Goal: Information Seeking & Learning: Find specific fact

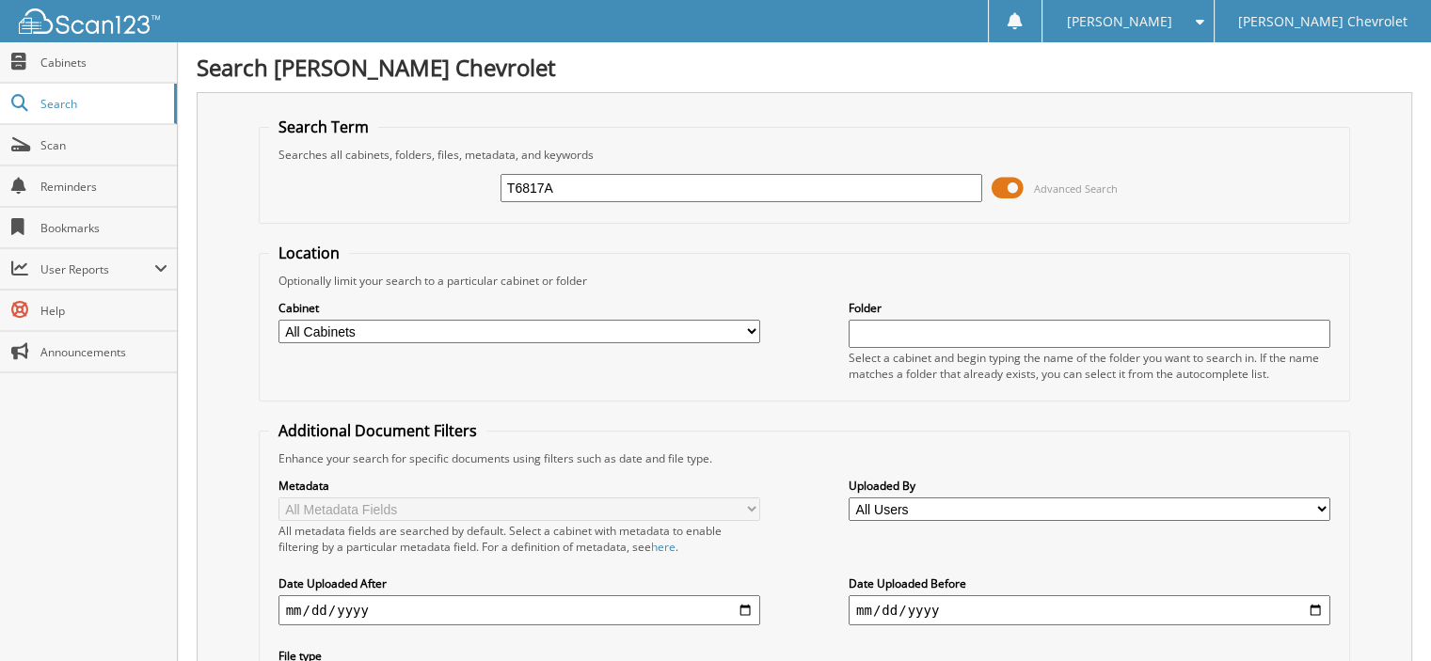
type input "T6817A"
drag, startPoint x: 478, startPoint y: 187, endPoint x: 466, endPoint y: 187, distance: 12.2
click at [466, 187] on div "T6817A Advanced Search" at bounding box center [805, 188] width 1072 height 51
type input "3834"
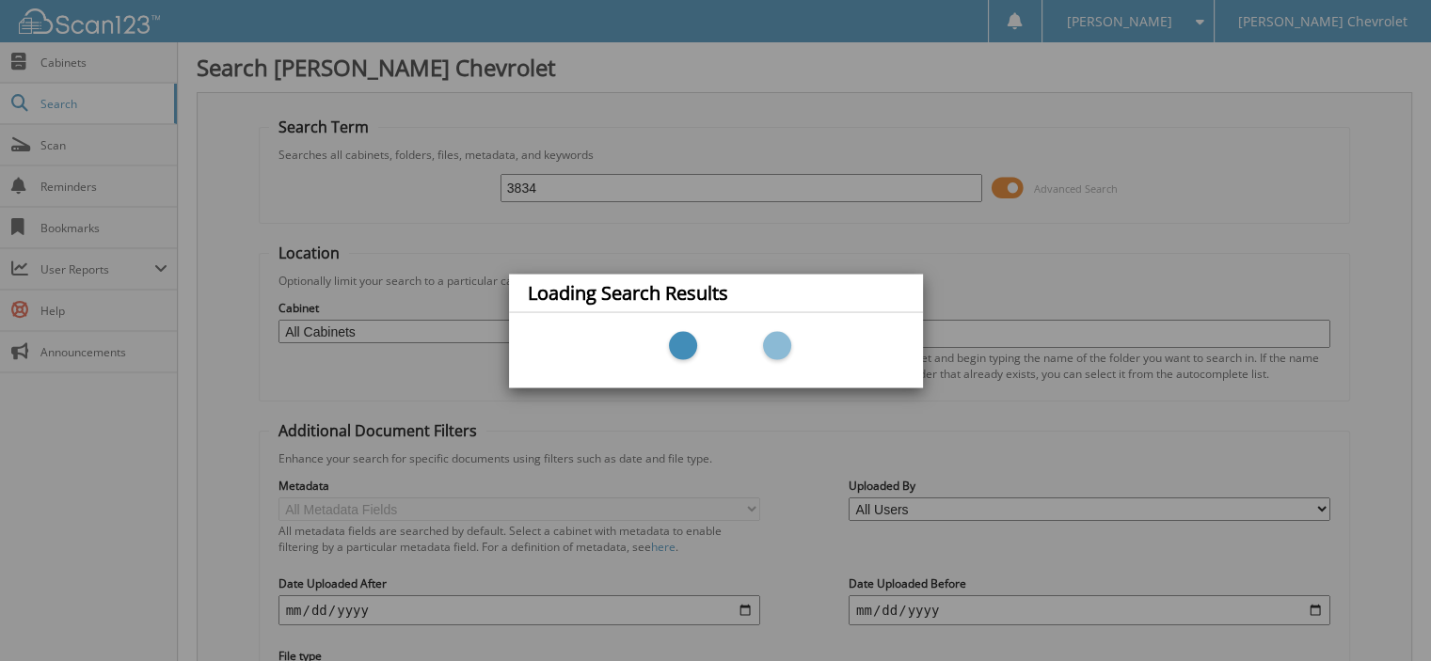
click at [11, 475] on div "Loading Search Results" at bounding box center [715, 330] width 1431 height 661
click at [54, 485] on div "Loading Search Results" at bounding box center [715, 330] width 1431 height 661
drag, startPoint x: 49, startPoint y: 485, endPoint x: 100, endPoint y: 486, distance: 50.8
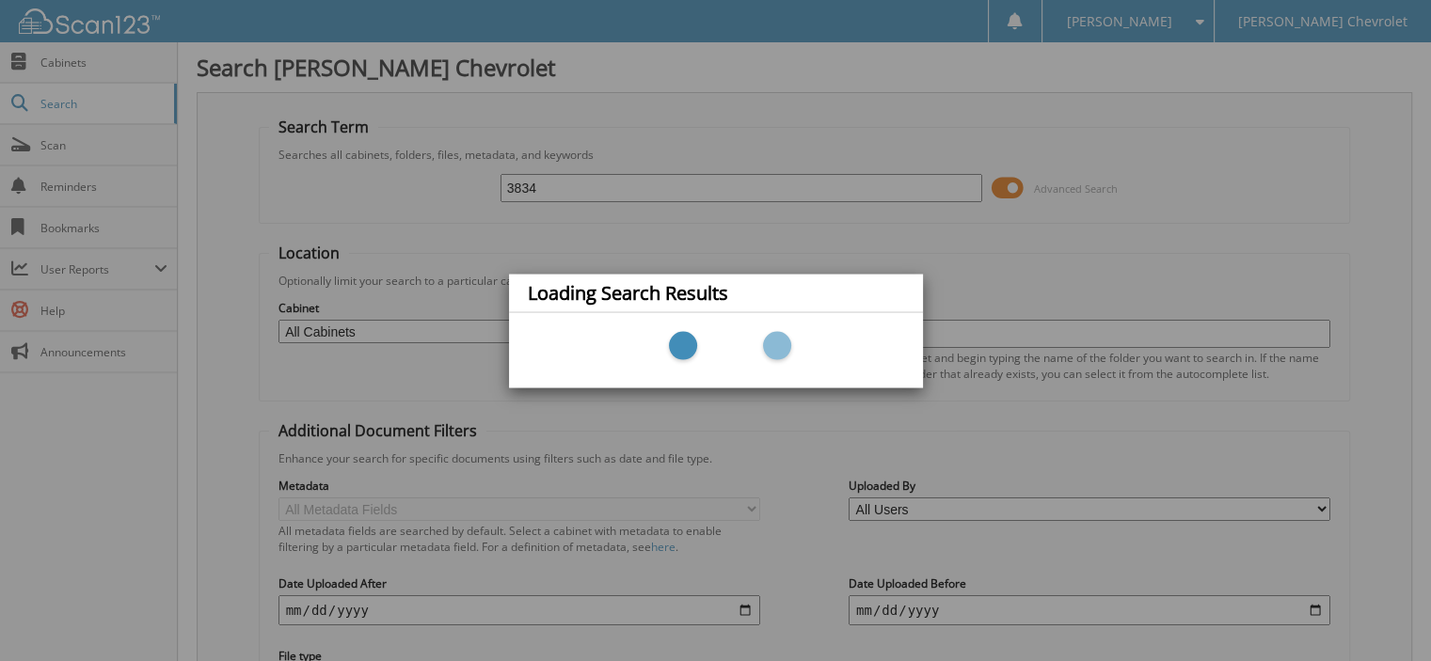
click at [55, 489] on div "Loading Search Results" at bounding box center [715, 330] width 1431 height 661
click at [403, 427] on div "Loading Search Results" at bounding box center [715, 330] width 1431 height 661
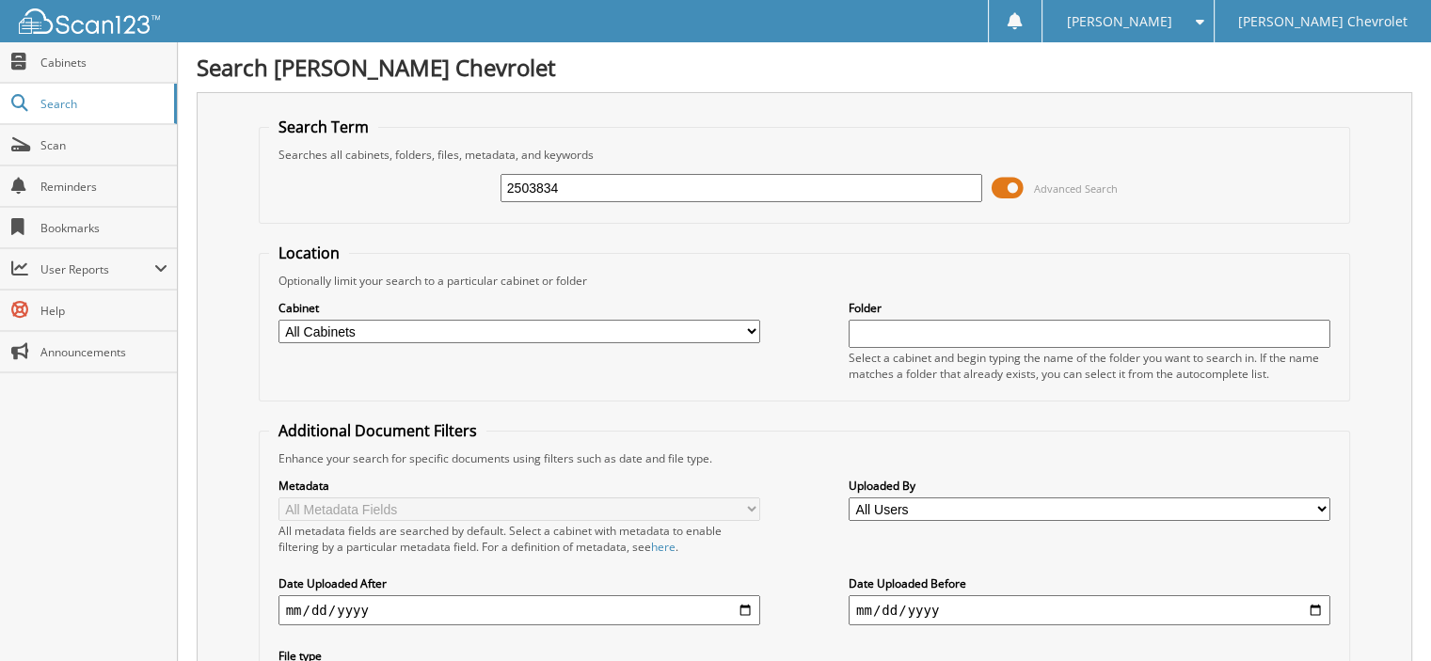
type input "2503834"
click at [523, 185] on input "2503834" at bounding box center [742, 188] width 482 height 28
type input "253834"
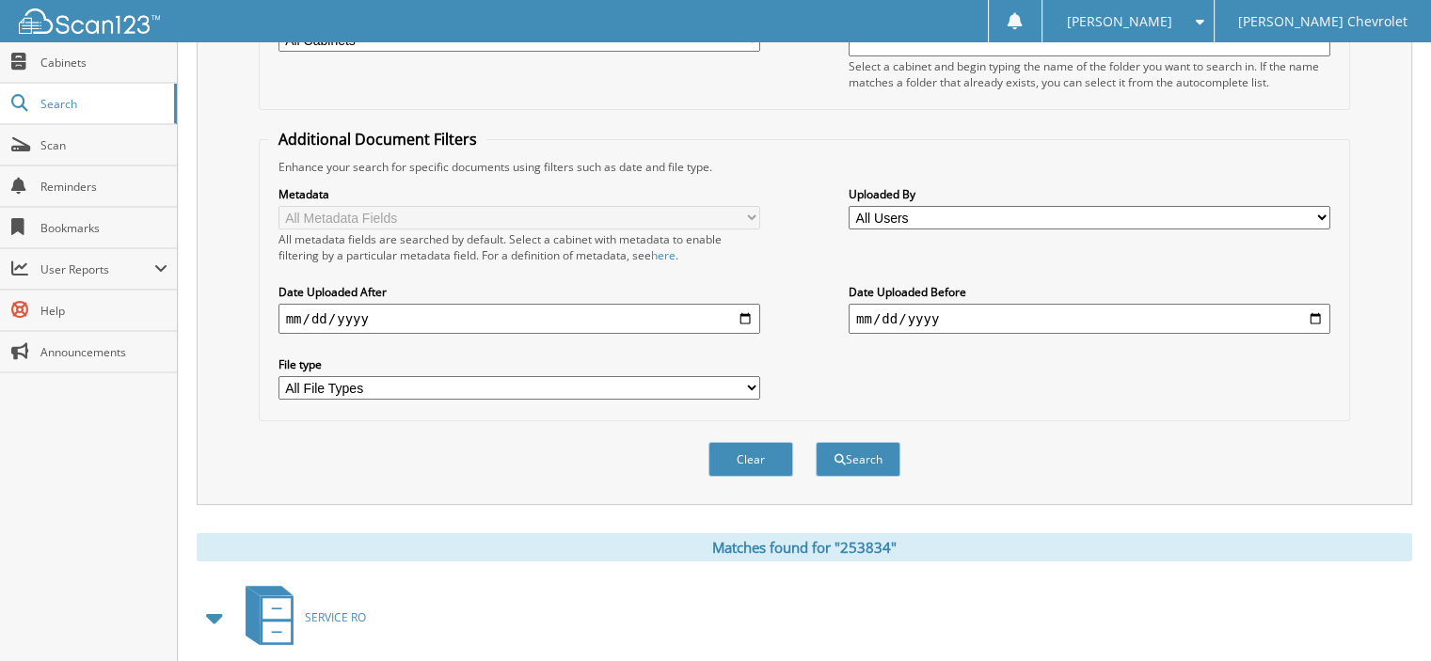
scroll to position [473, 0]
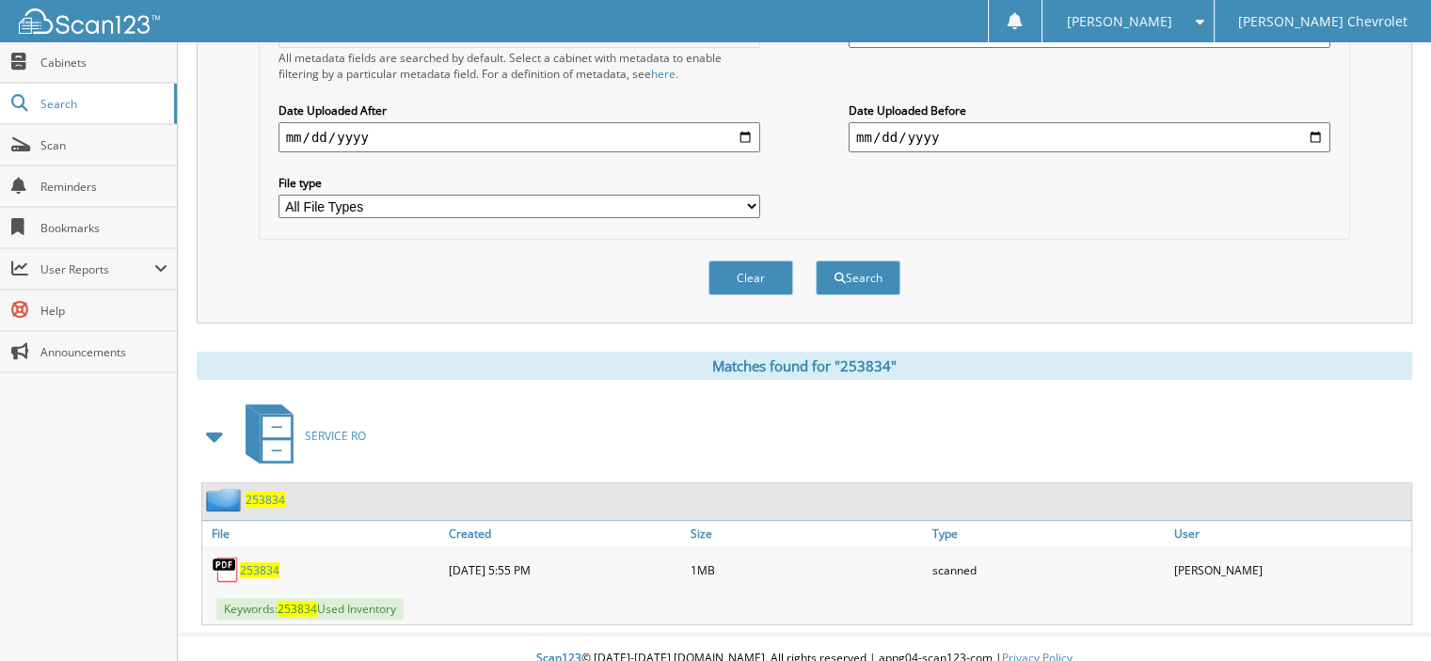
click at [273, 492] on span "253834" at bounding box center [266, 500] width 40 height 16
